Goal: Information Seeking & Learning: Find specific fact

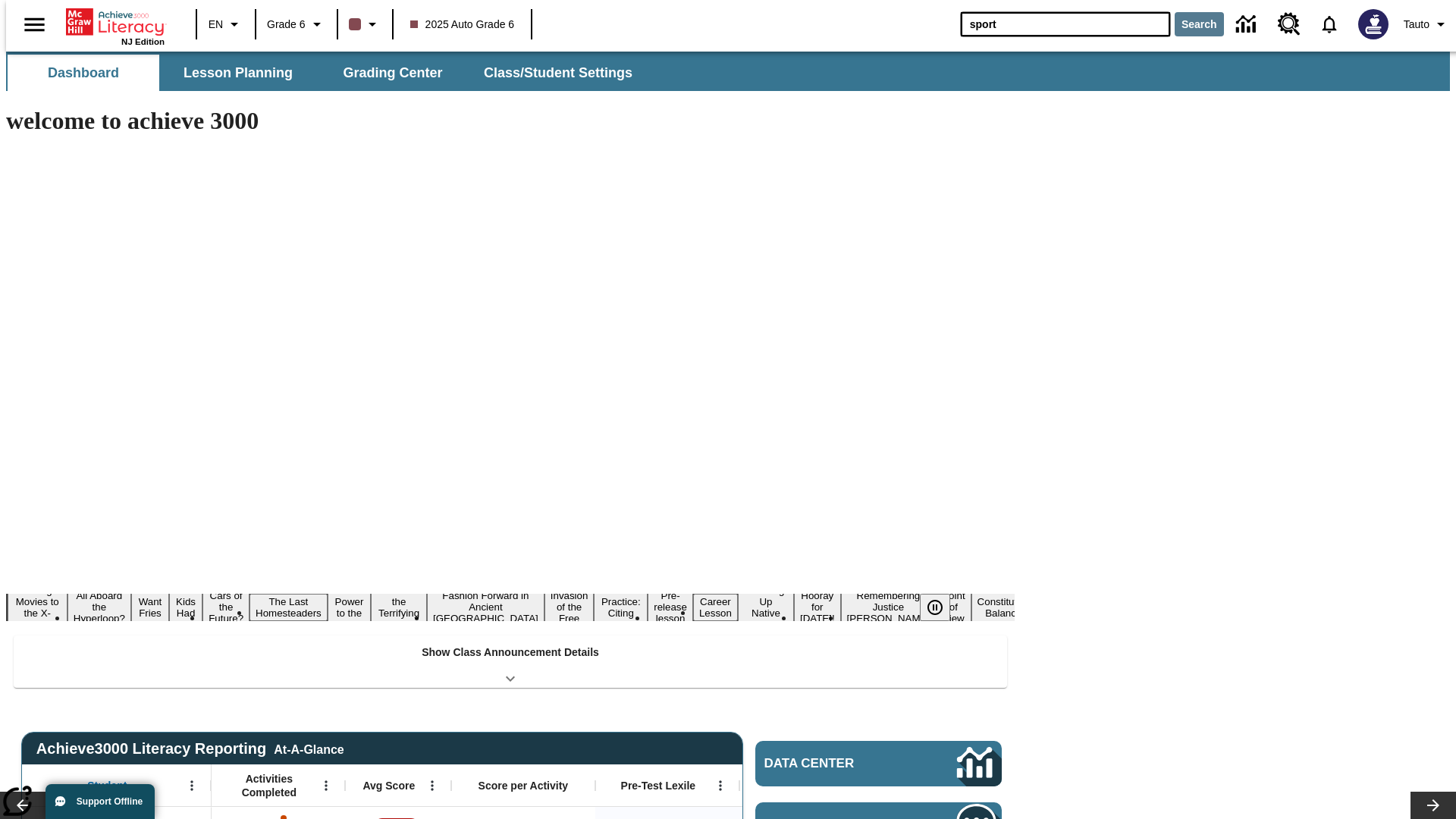
type input "sport"
click at [1190, 24] on button "Search" at bounding box center [1199, 24] width 49 height 24
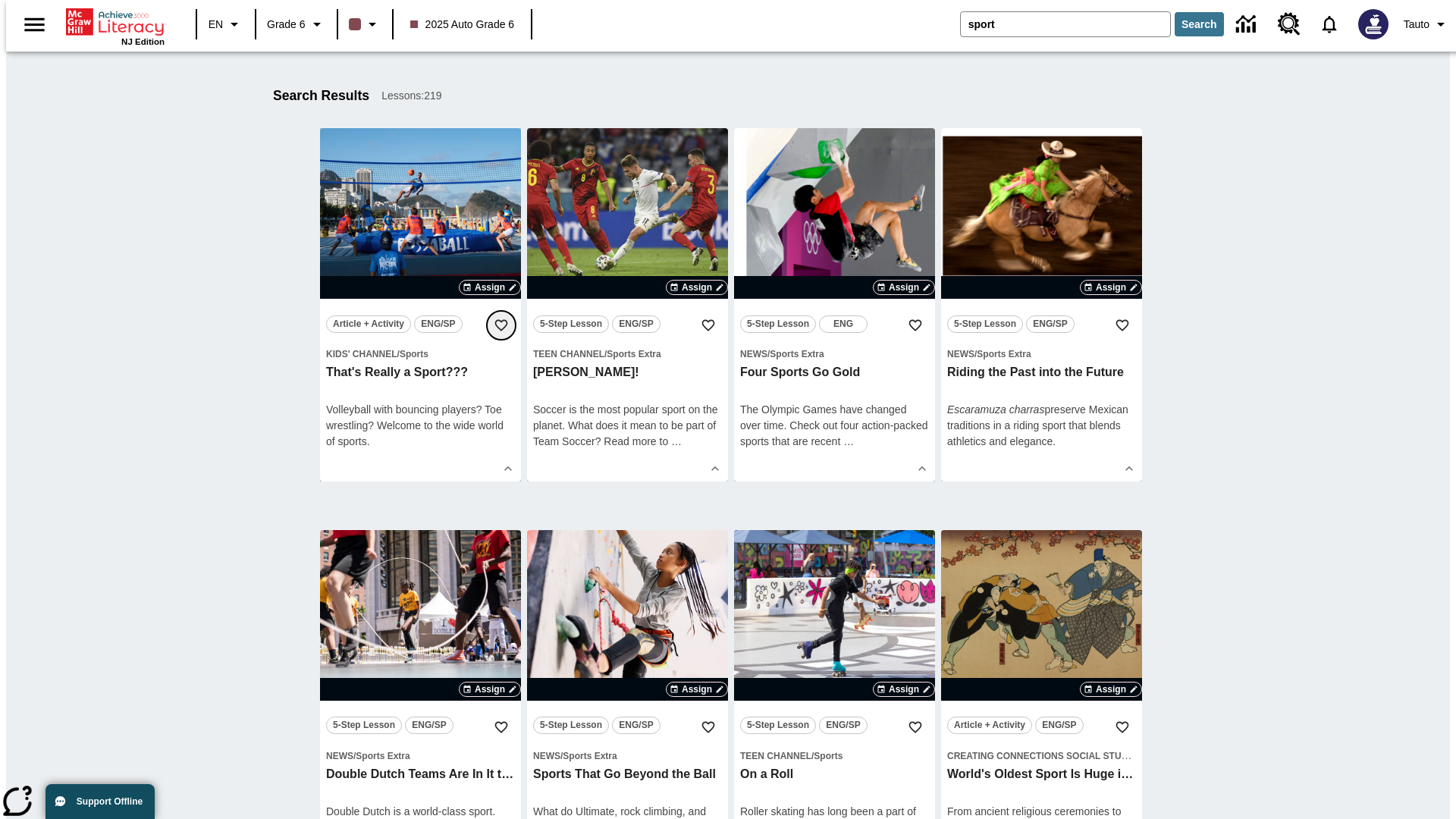
click at [502, 325] on icon "Add to Favorites" at bounding box center [502, 325] width 15 height 15
